Goal: Task Accomplishment & Management: Complete application form

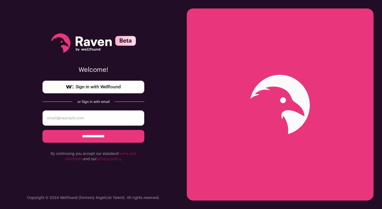
click at [92, 88] on span "Sign in with Wellfound" at bounding box center [98, 87] width 45 height 6
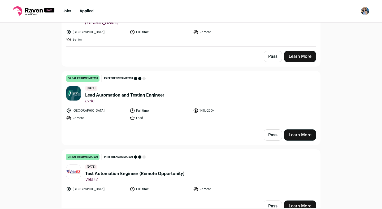
scroll to position [82, 0]
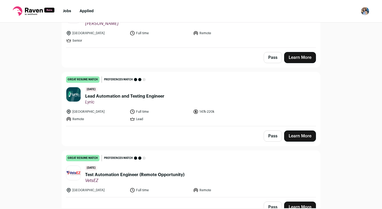
click at [131, 97] on span "Lead Automation and Testing Engineer" at bounding box center [124, 96] width 79 height 6
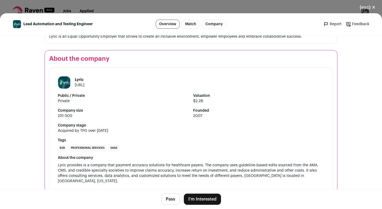
scroll to position [568, 0]
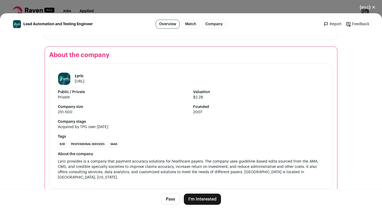
click at [197, 197] on button "I'm Interested" at bounding box center [202, 199] width 37 height 11
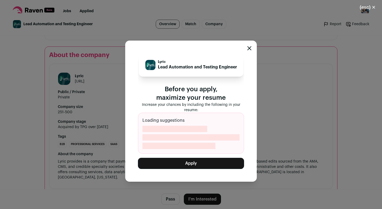
click at [191, 163] on button "Apply" at bounding box center [191, 163] width 106 height 11
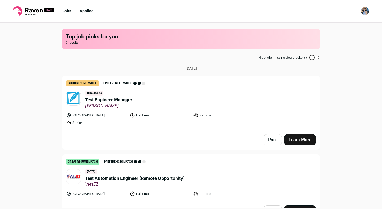
scroll to position [13, 0]
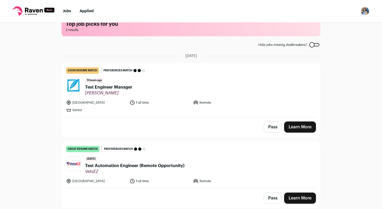
click at [96, 87] on span "Test Engineer Manager" at bounding box center [108, 87] width 47 height 6
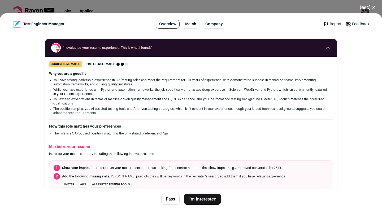
scroll to position [61, 0]
